Goal: Information Seeking & Learning: Learn about a topic

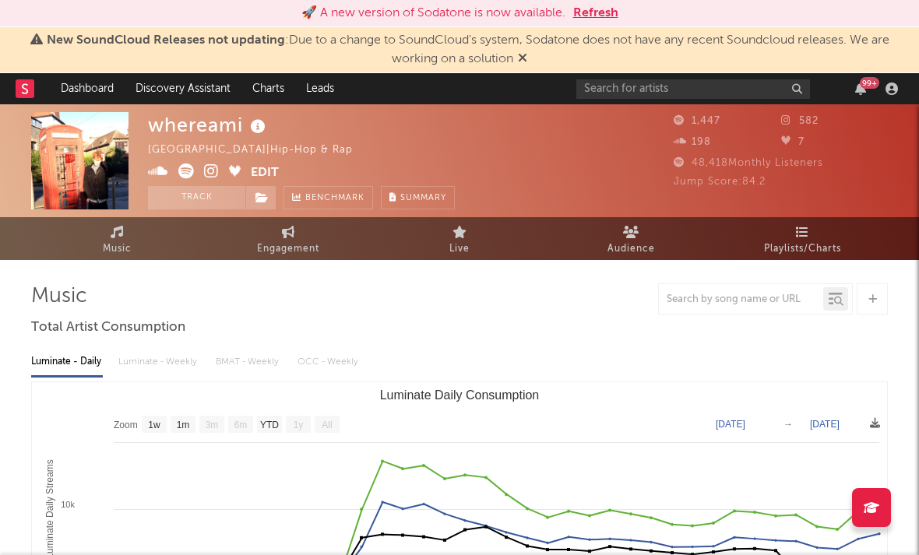
select select "1w"
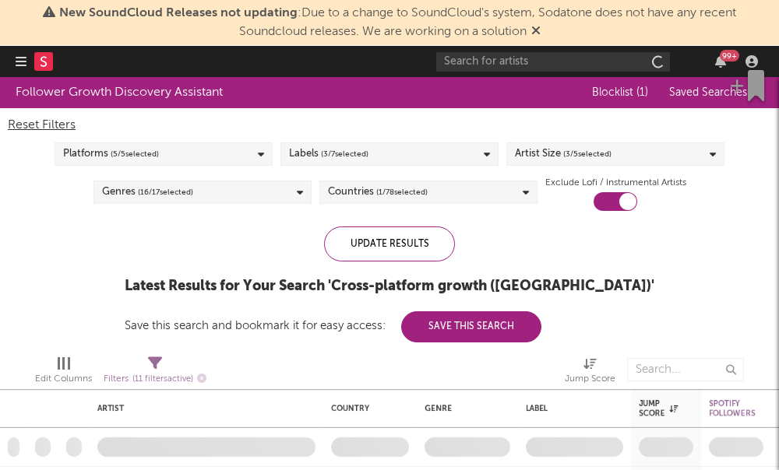
click at [20, 62] on icon "button" at bounding box center [21, 61] width 11 height 12
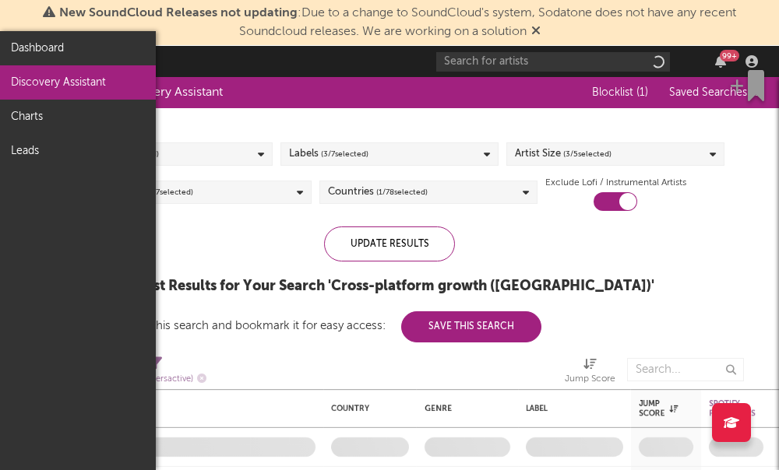
click at [83, 79] on link "Discovery Assistant" at bounding box center [78, 82] width 156 height 34
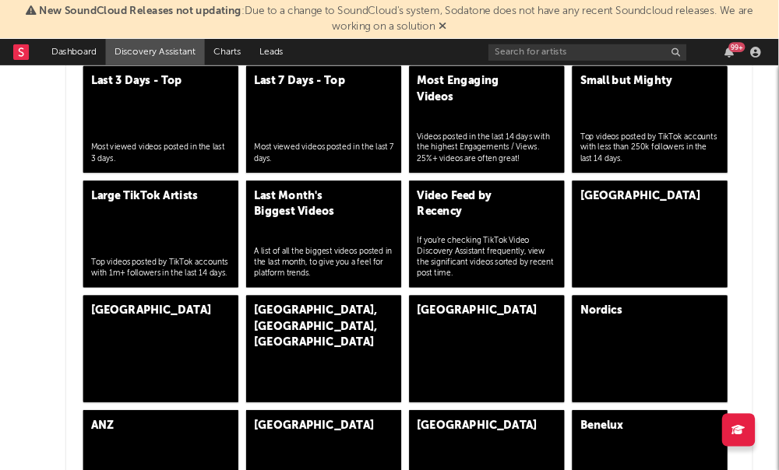
scroll to position [4125, 0]
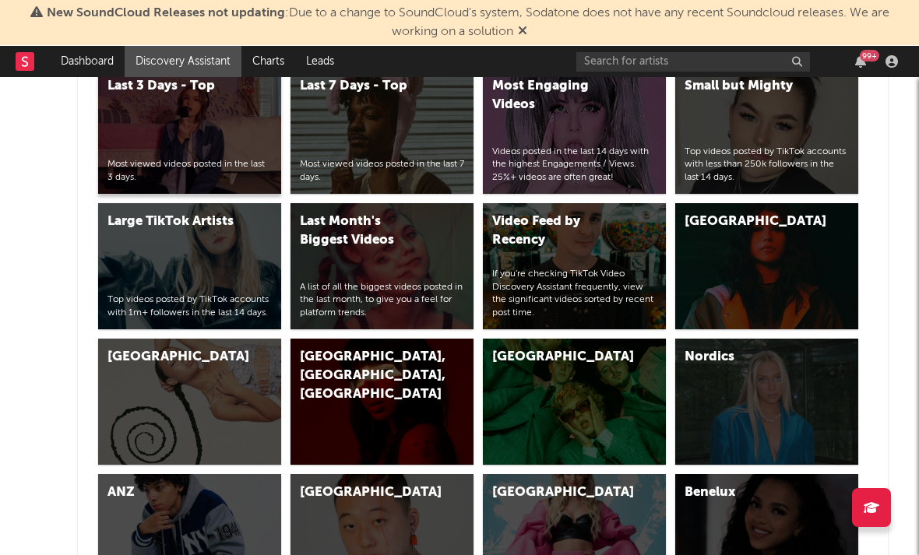
click at [229, 169] on div "Most viewed videos posted in the last 3 days." at bounding box center [189, 171] width 164 height 26
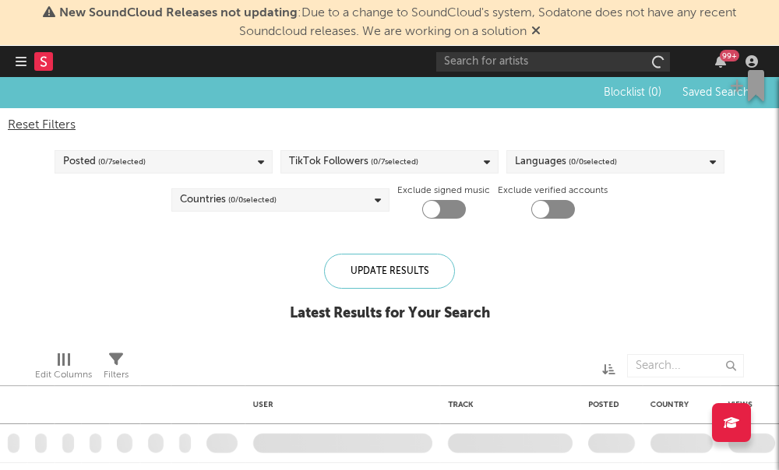
checkbox input "true"
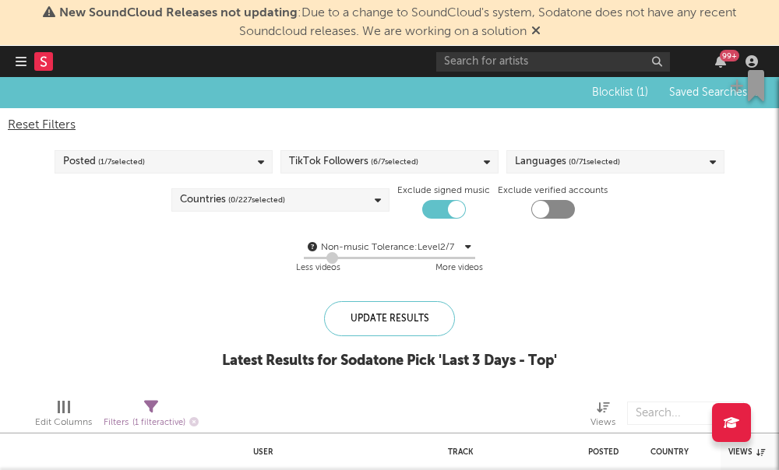
click at [407, 156] on span "( 6 / 7 selected)" at bounding box center [395, 162] width 48 height 19
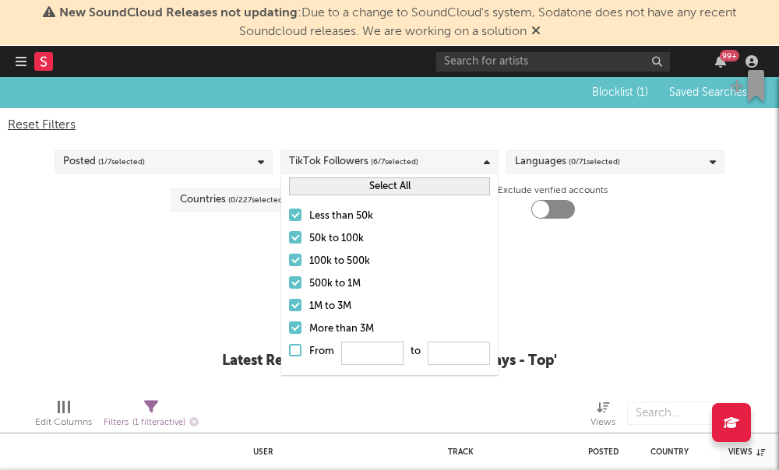
click at [299, 242] on div at bounding box center [295, 237] width 12 height 12
click at [289, 242] on input "50k to 100k" at bounding box center [289, 239] width 0 height 19
click at [294, 259] on div at bounding box center [295, 260] width 12 height 12
click at [289, 259] on input "100k to 500k" at bounding box center [289, 261] width 0 height 19
click at [291, 287] on div at bounding box center [295, 282] width 12 height 12
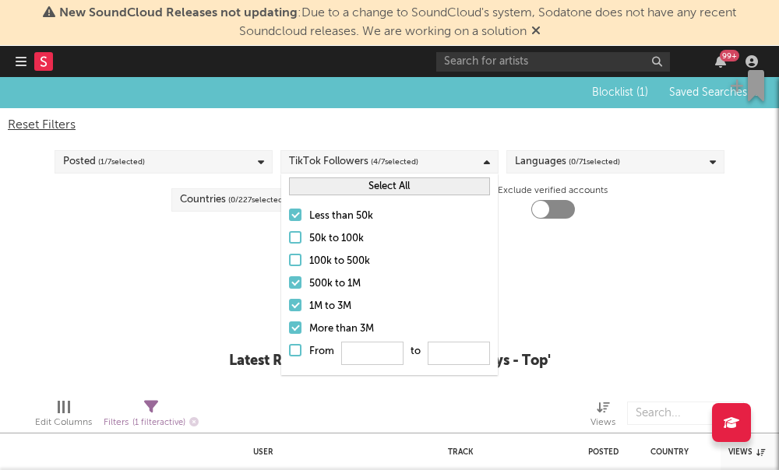
click at [289, 287] on input "500k to 1M" at bounding box center [289, 284] width 0 height 19
click at [299, 314] on label "1M to 3M" at bounding box center [389, 306] width 201 height 19
click at [289, 314] on input "1M to 3M" at bounding box center [289, 306] width 0 height 19
click at [291, 329] on div at bounding box center [295, 328] width 12 height 12
click at [289, 329] on input "More than 3M" at bounding box center [289, 329] width 0 height 19
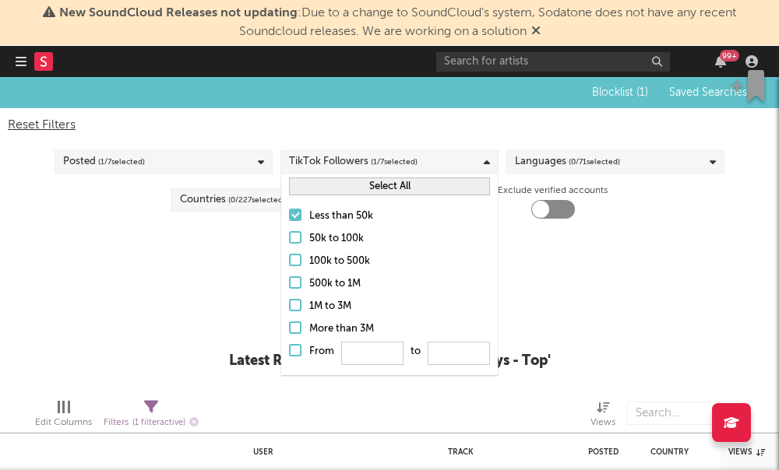
click at [221, 272] on div "Non-music Tolerance: Level 2 / 7 2 Less videos More videos" at bounding box center [389, 258] width 763 height 40
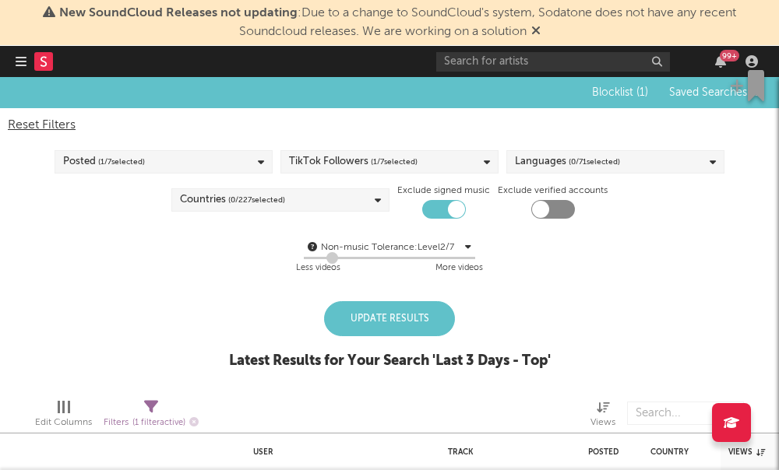
click at [628, 167] on div "Languages ( 0 / 71 selected)" at bounding box center [615, 161] width 218 height 23
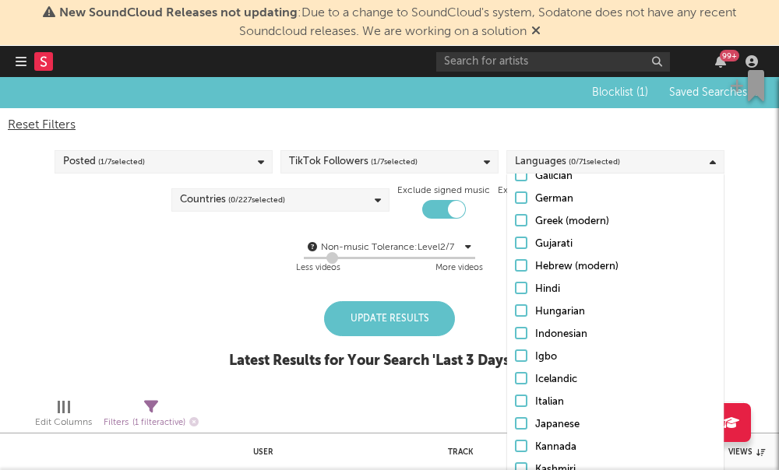
scroll to position [334, 0]
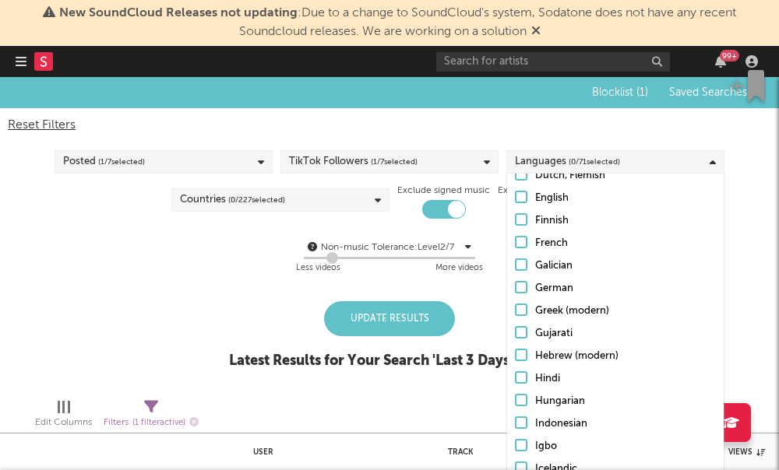
click at [526, 199] on div at bounding box center [521, 197] width 12 height 12
click at [515, 199] on input "English" at bounding box center [515, 198] width 0 height 19
click at [364, 227] on div "Non-music Tolerance: Level 2 / 7 2 Less videos More videos" at bounding box center [389, 256] width 763 height 59
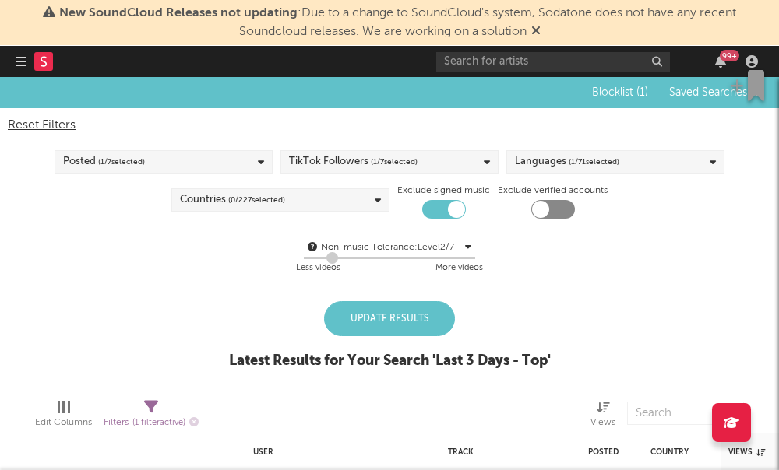
click at [543, 216] on div at bounding box center [540, 209] width 17 height 17
checkbox input "true"
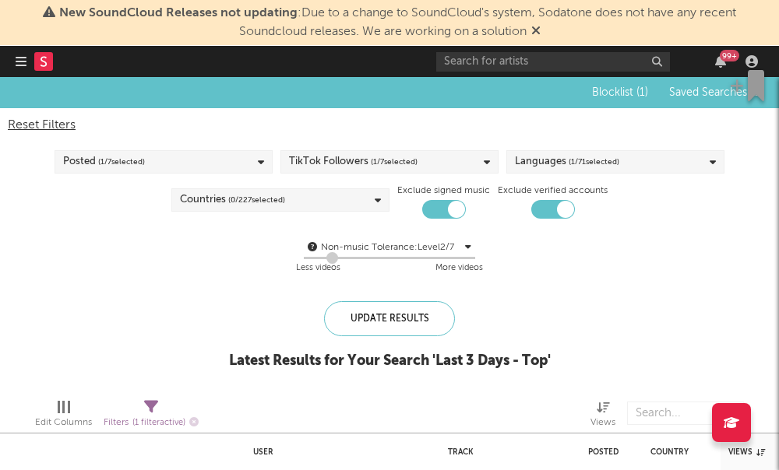
click at [375, 206] on div "Countries ( 0 / 227 selected)" at bounding box center [280, 199] width 218 height 23
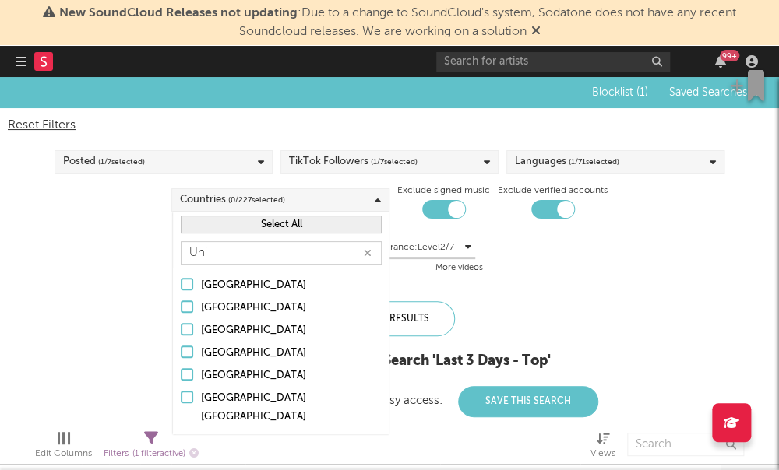
type input "Uni"
click at [216, 371] on div "United States" at bounding box center [291, 376] width 181 height 19
click at [181, 371] on input "United States" at bounding box center [181, 376] width 0 height 19
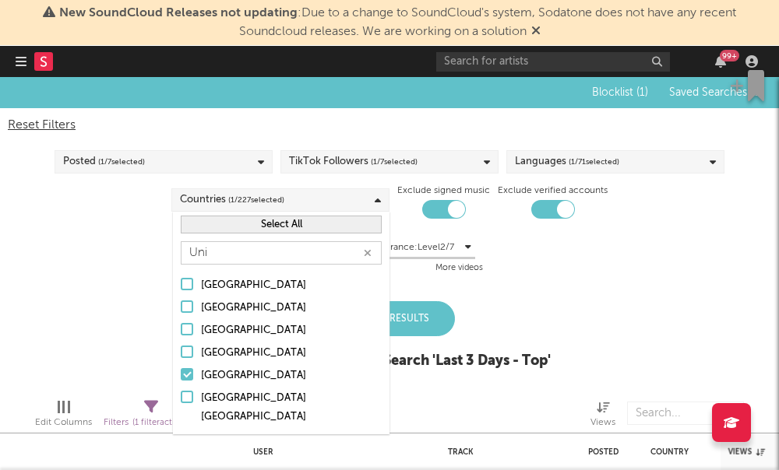
click at [193, 357] on label "[GEOGRAPHIC_DATA]" at bounding box center [281, 353] width 201 height 19
click at [181, 357] on input "[GEOGRAPHIC_DATA]" at bounding box center [181, 353] width 0 height 19
click at [132, 347] on div "Blocklist ( 1 ) Saved Searches ( 0 ) Reset Filters Posted ( 1 / 7 selected) Tik…" at bounding box center [389, 231] width 779 height 309
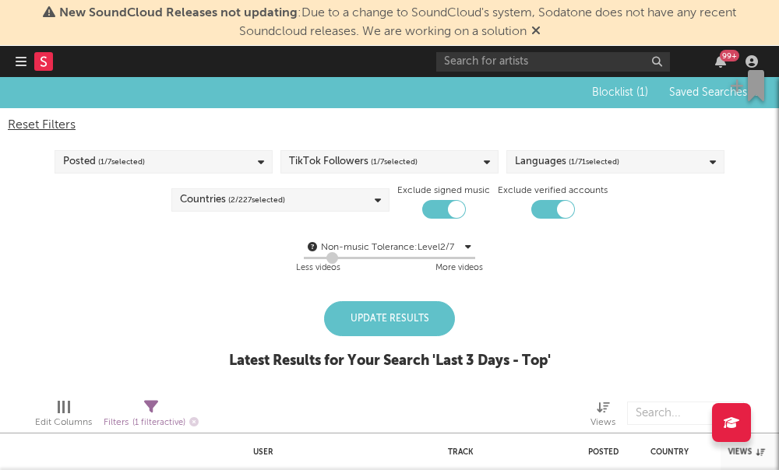
click at [371, 318] on div "Update Results" at bounding box center [389, 318] width 131 height 35
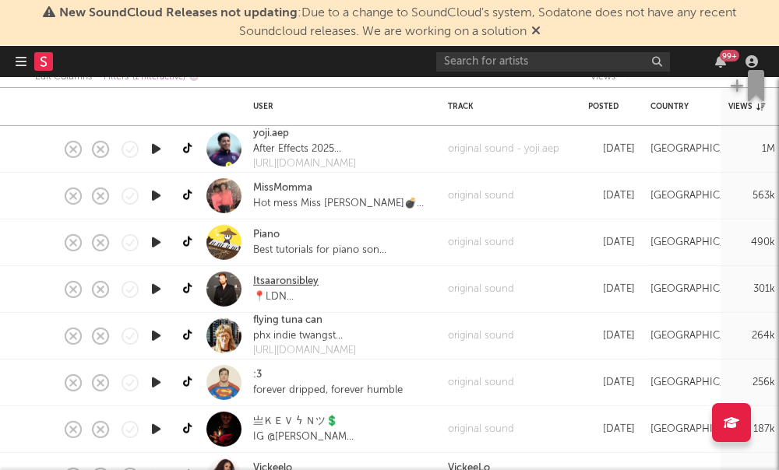
click at [301, 283] on link "Itsaaronsibley" at bounding box center [285, 282] width 65 height 16
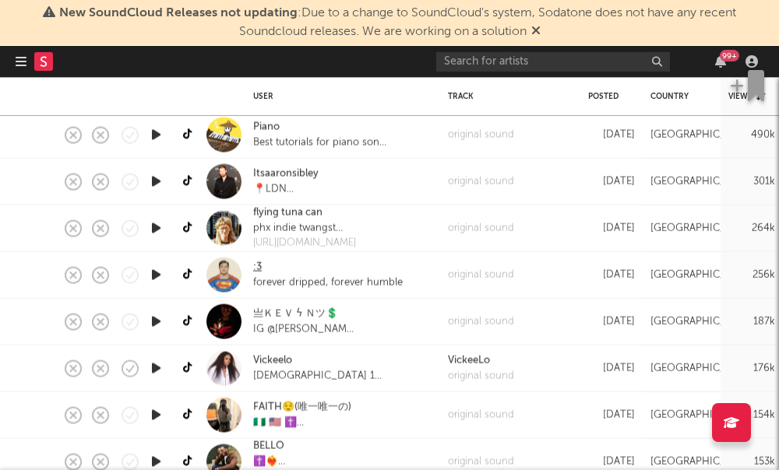
click at [260, 265] on link ":3" at bounding box center [257, 268] width 9 height 16
click at [256, 266] on link ":3" at bounding box center [257, 268] width 9 height 16
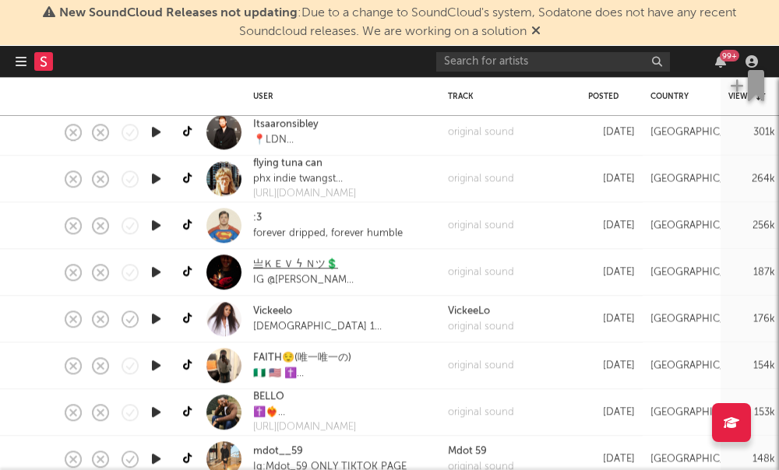
click at [301, 270] on link "亗ＫＥＶ ϟ Ｎツ💲" at bounding box center [295, 265] width 85 height 16
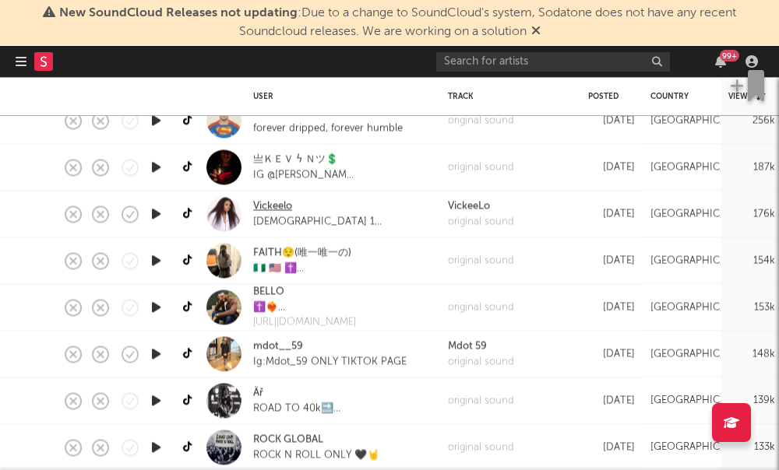
click at [276, 213] on link "Vickeelo" at bounding box center [272, 207] width 39 height 16
click at [265, 252] on link "FAITH😌(唯一唯一の)" at bounding box center [302, 253] width 98 height 16
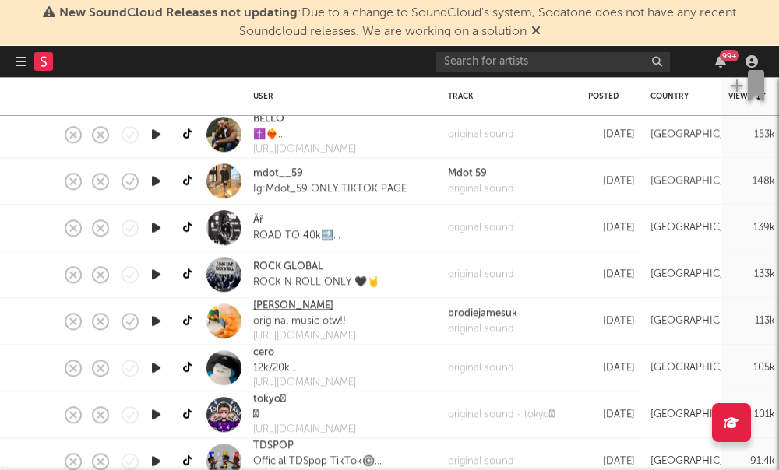
click at [263, 313] on link "brodie" at bounding box center [293, 307] width 80 height 16
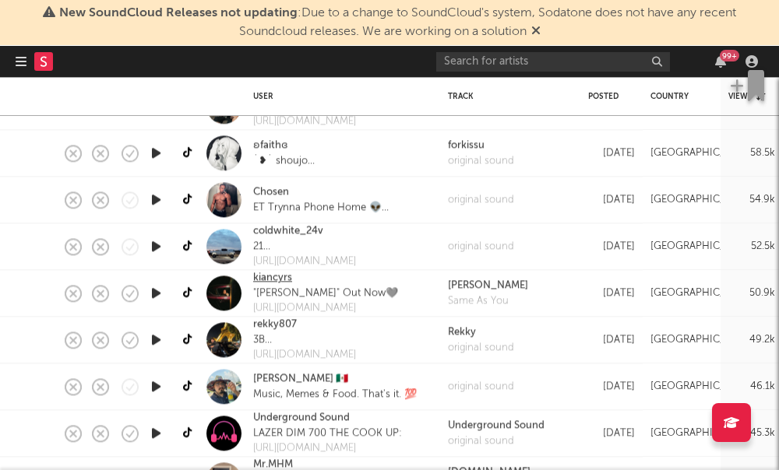
click at [264, 283] on link "kiancyrs" at bounding box center [272, 279] width 39 height 16
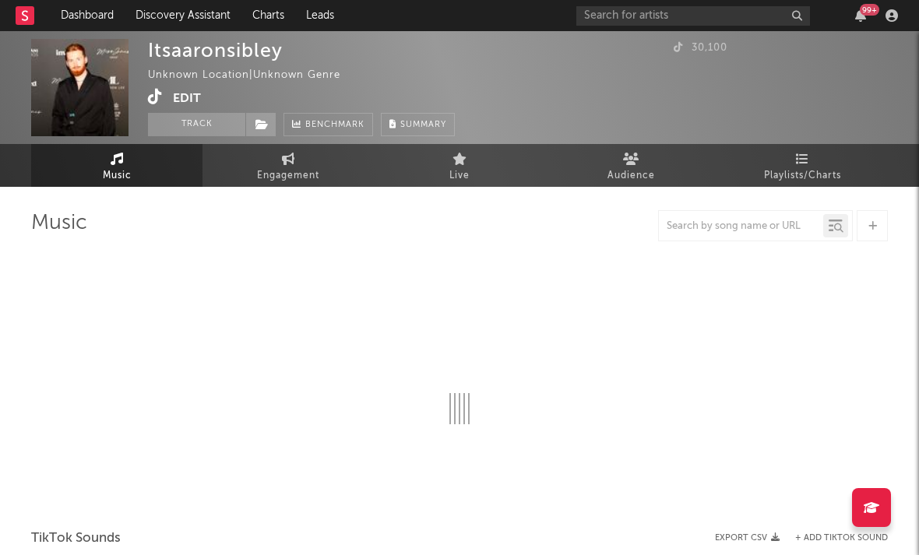
select select "1w"
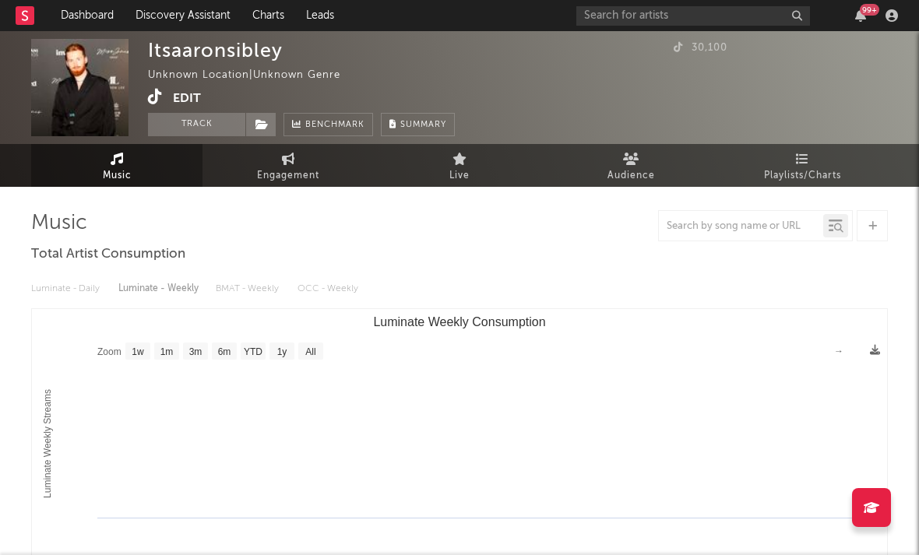
click at [154, 97] on icon at bounding box center [155, 97] width 15 height 16
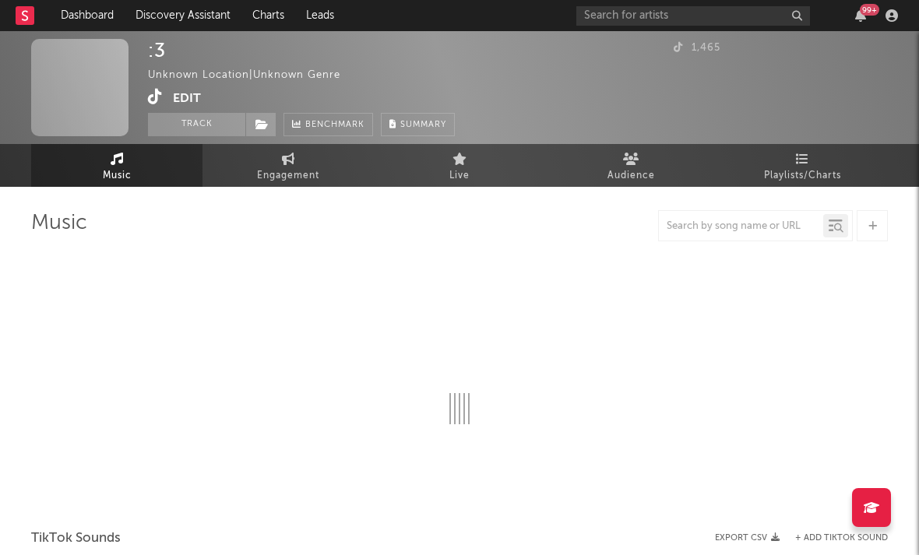
select select "1w"
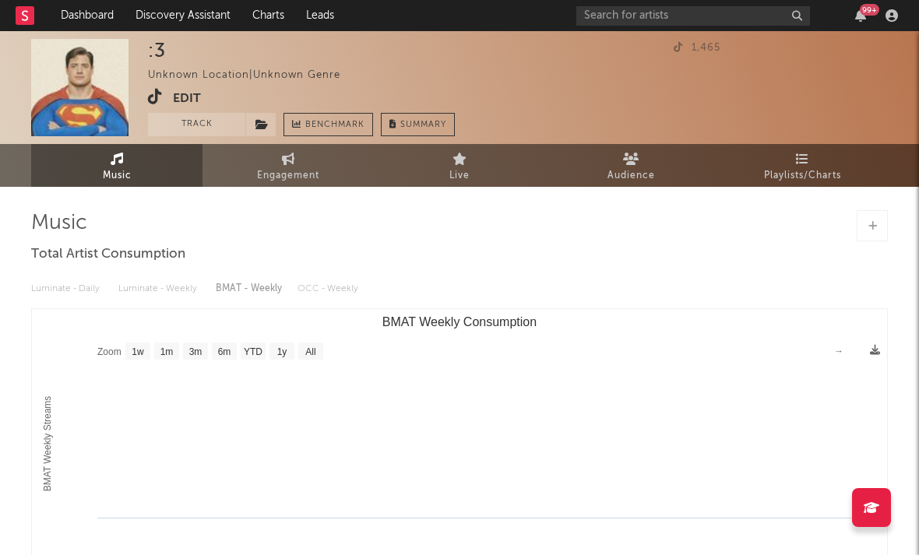
click at [156, 97] on icon at bounding box center [155, 97] width 15 height 16
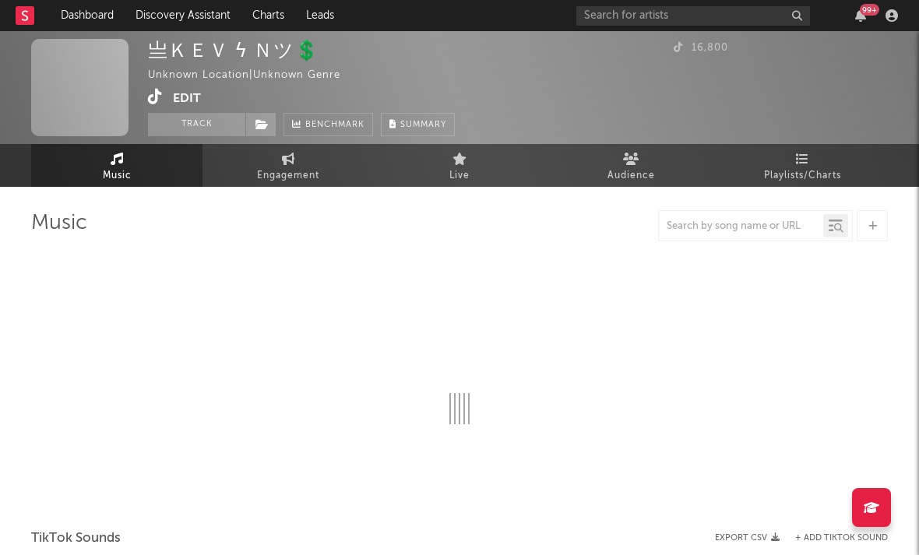
select select "1w"
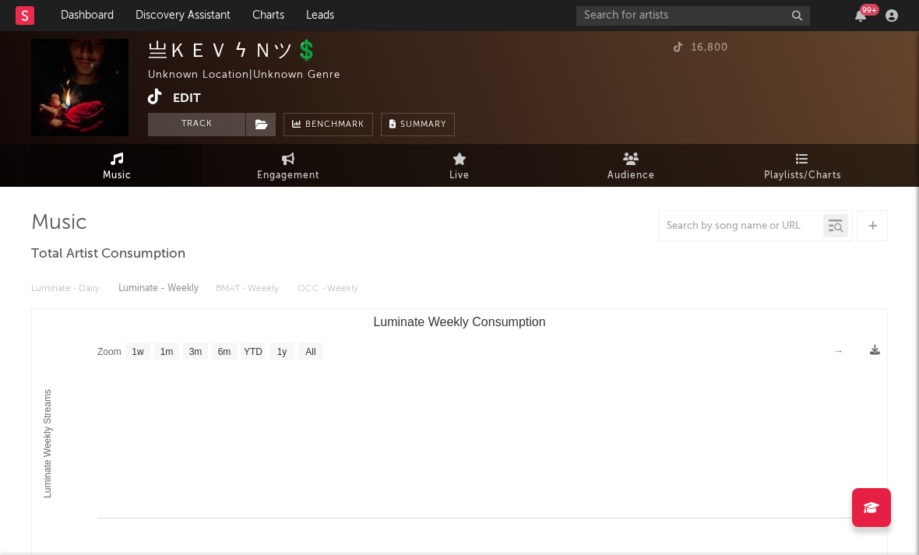
click at [157, 100] on icon at bounding box center [155, 97] width 15 height 16
click at [153, 99] on icon at bounding box center [155, 97] width 15 height 16
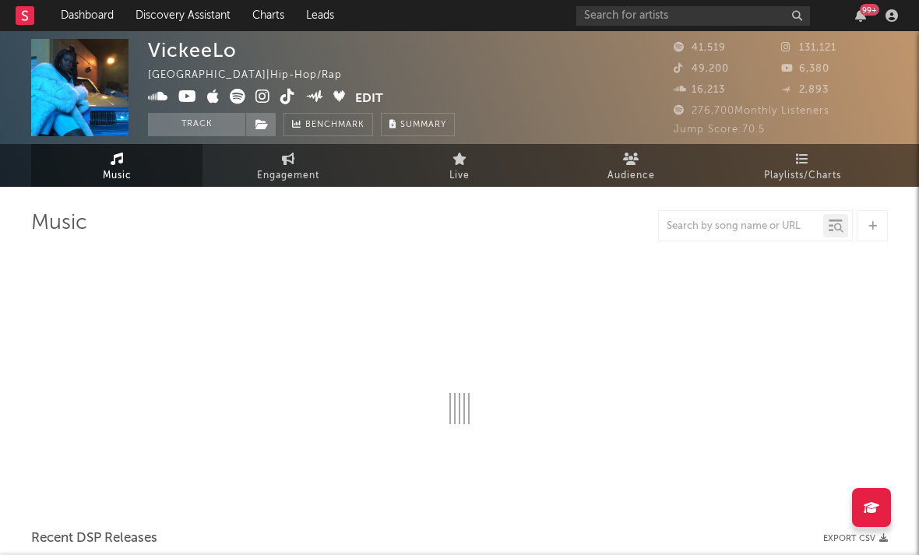
click at [284, 97] on icon at bounding box center [287, 97] width 15 height 16
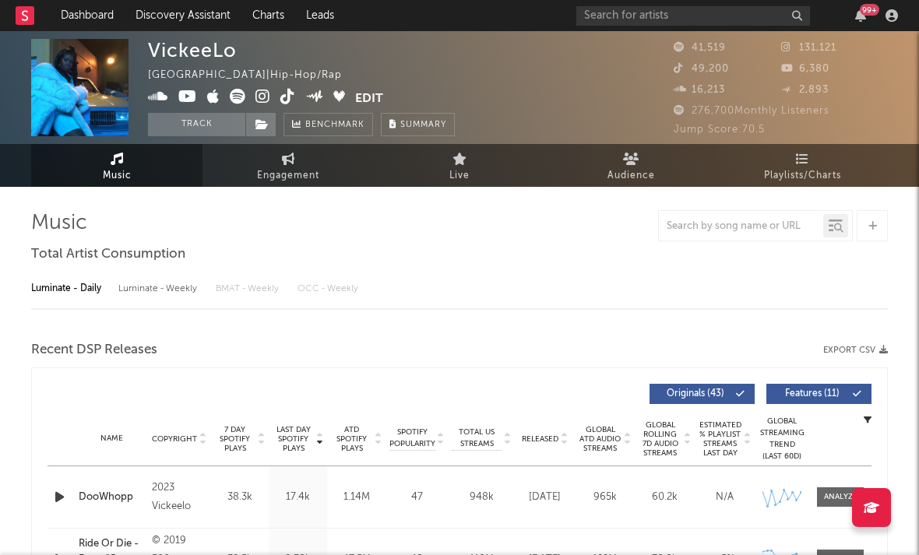
select select "6m"
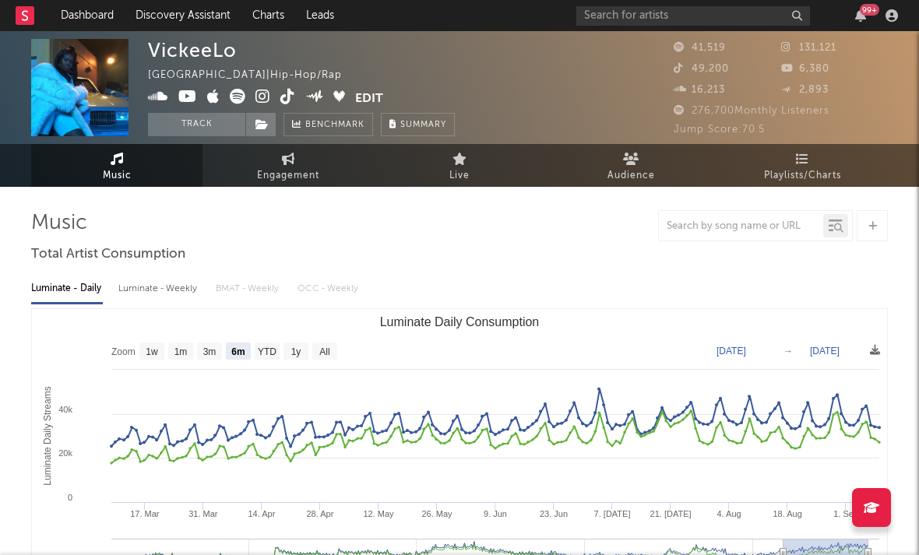
click at [267, 104] on icon at bounding box center [262, 97] width 15 height 16
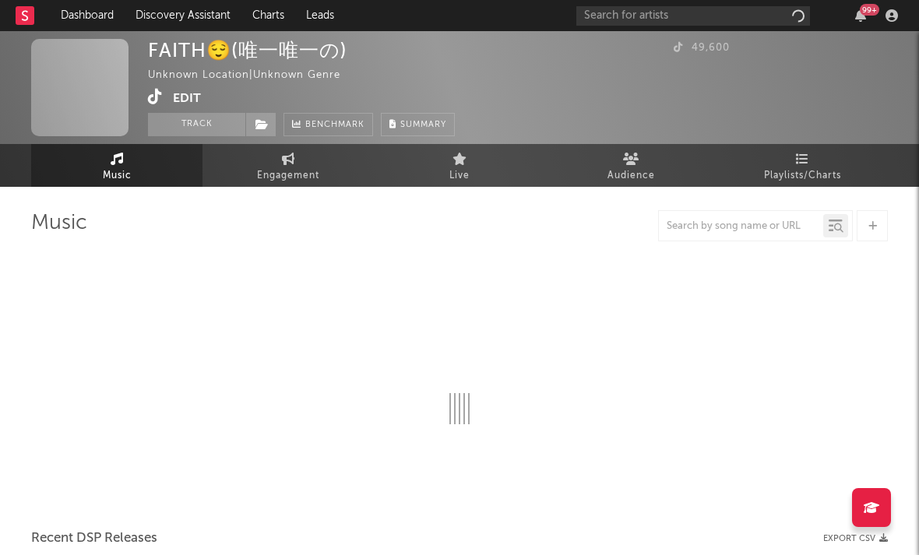
select select "1w"
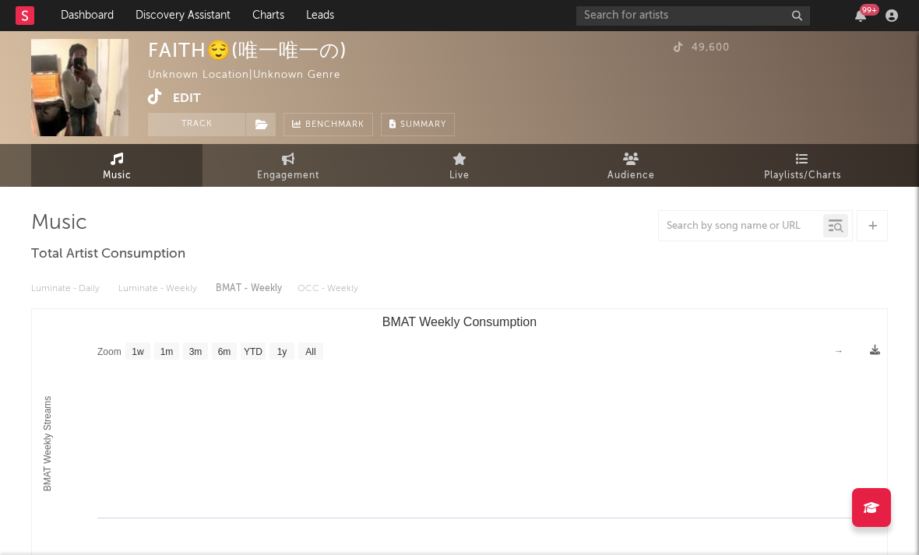
click at [157, 102] on icon at bounding box center [155, 97] width 15 height 16
click at [155, 97] on icon at bounding box center [155, 97] width 15 height 16
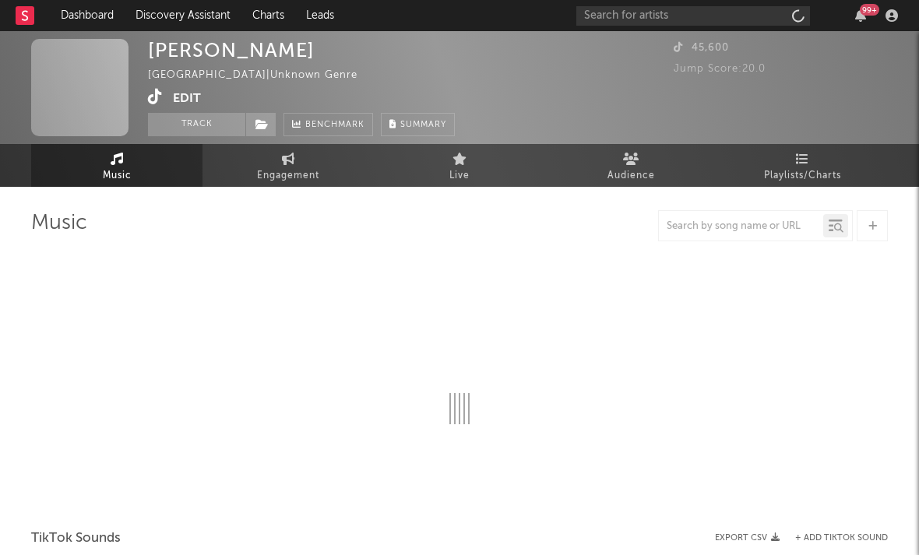
select select "1w"
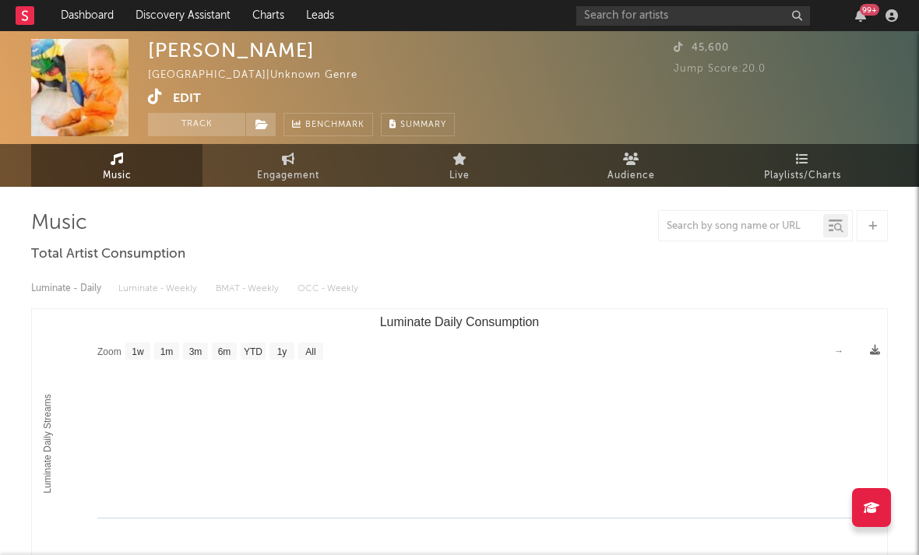
click at [161, 97] on icon at bounding box center [155, 97] width 15 height 16
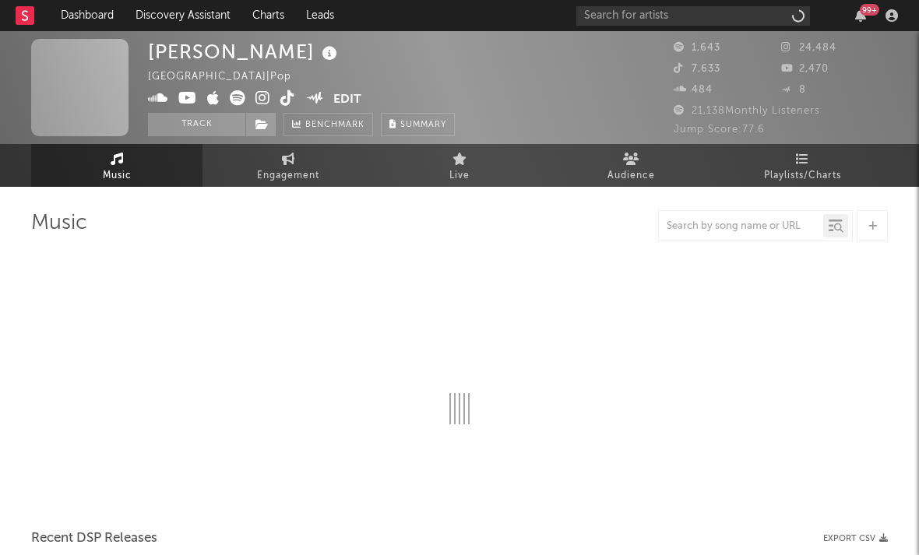
select select "1w"
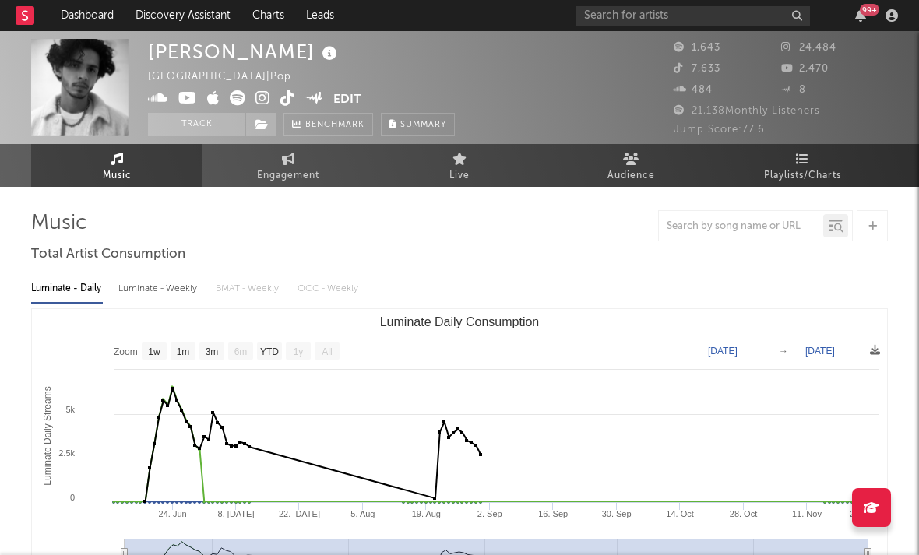
click at [259, 103] on icon at bounding box center [262, 98] width 15 height 16
